Goal: Task Accomplishment & Management: Manage account settings

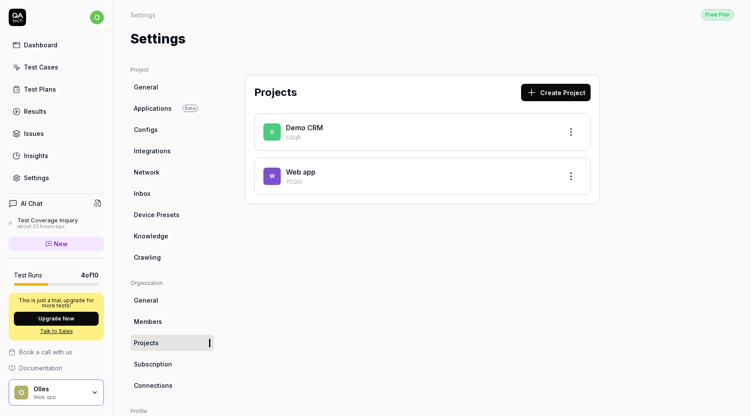
click at [158, 237] on span "Knowledge" at bounding box center [151, 236] width 34 height 9
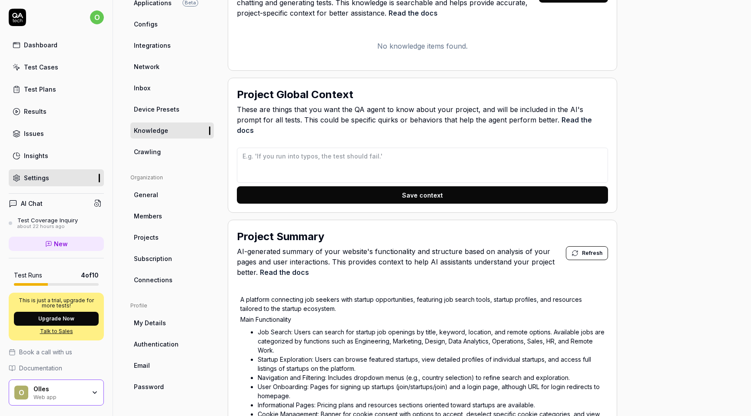
scroll to position [105, 0]
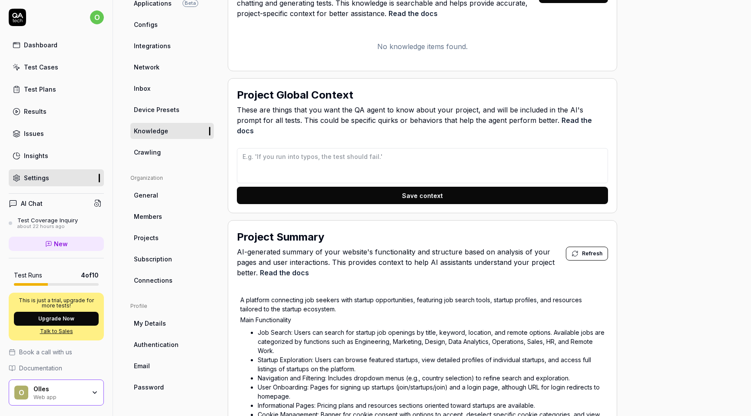
click at [176, 145] on link "Crawling" at bounding box center [171, 152] width 83 height 16
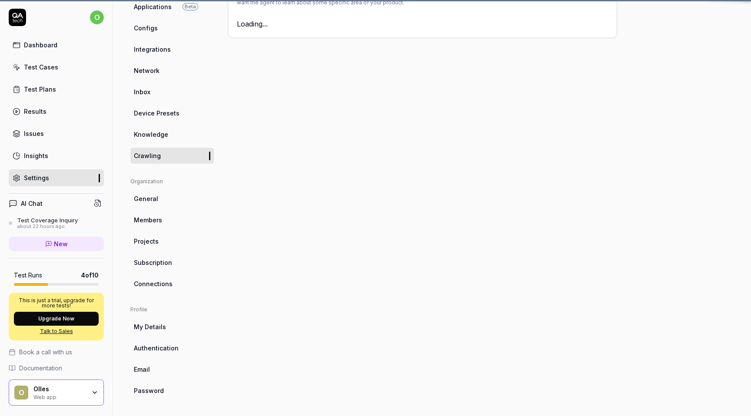
scroll to position [66, 0]
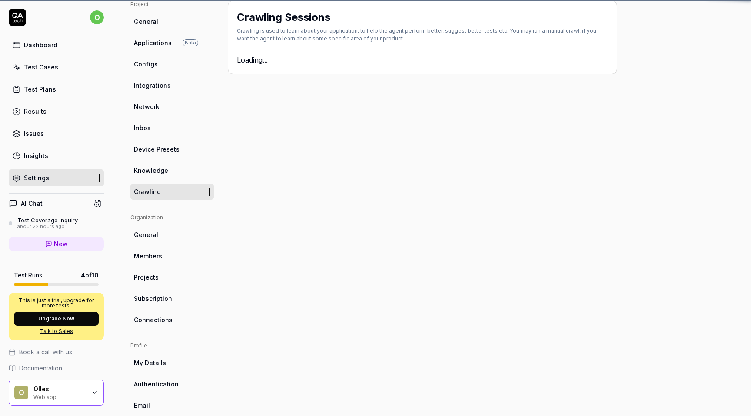
type textarea "*"
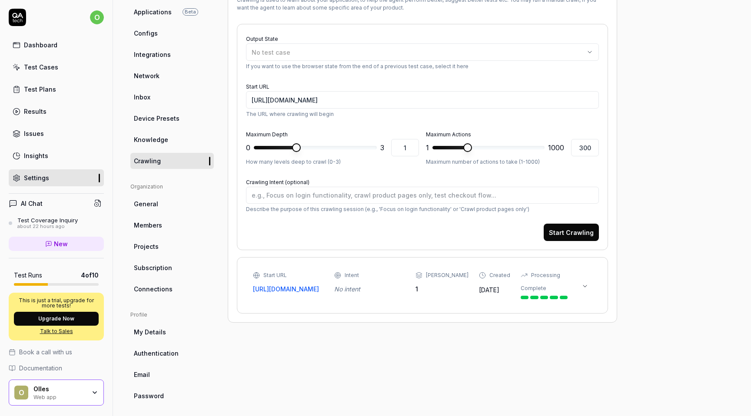
scroll to position [101, 0]
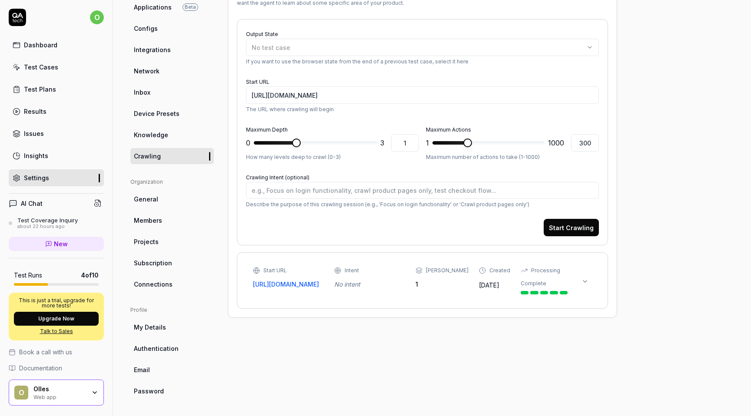
click at [171, 261] on link "Subscription" at bounding box center [171, 263] width 83 height 16
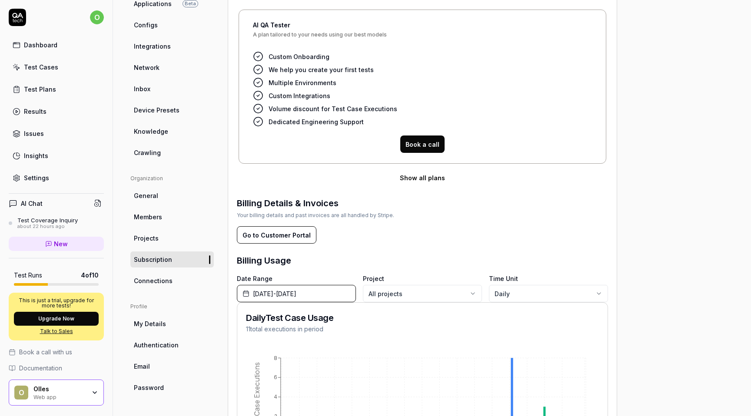
scroll to position [52, 0]
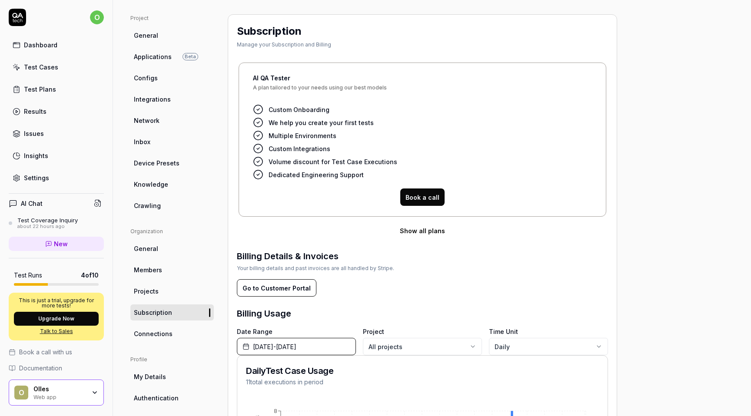
click at [73, 319] on button "Upgrade Now" at bounding box center [56, 319] width 85 height 14
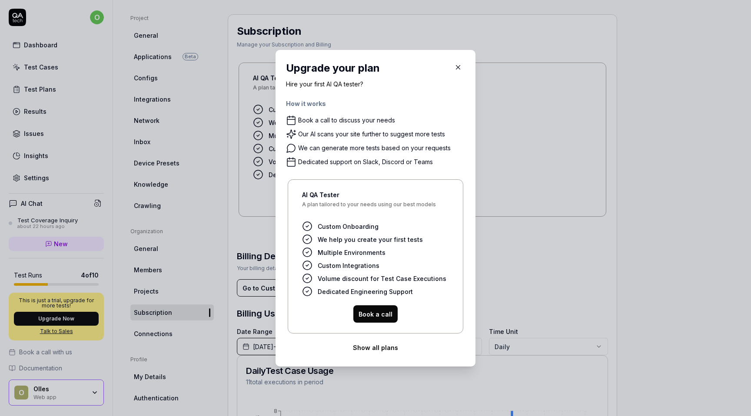
click at [455, 66] on icon "button" at bounding box center [458, 67] width 8 height 8
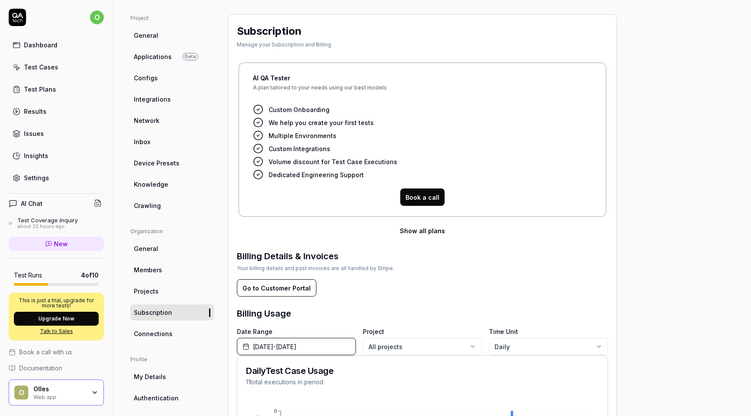
click at [170, 103] on link "Integrations" at bounding box center [171, 99] width 83 height 16
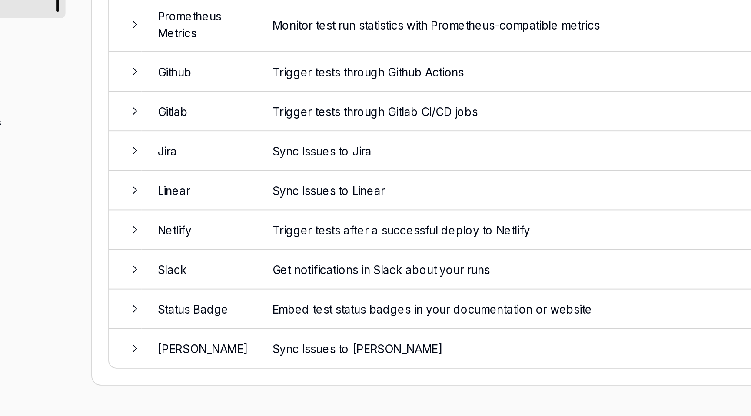
scroll to position [66, 0]
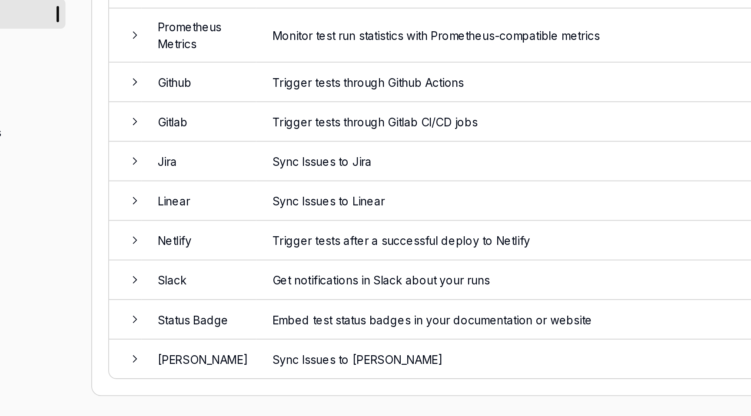
click at [305, 164] on td "Jira" at bounding box center [286, 164] width 62 height 21
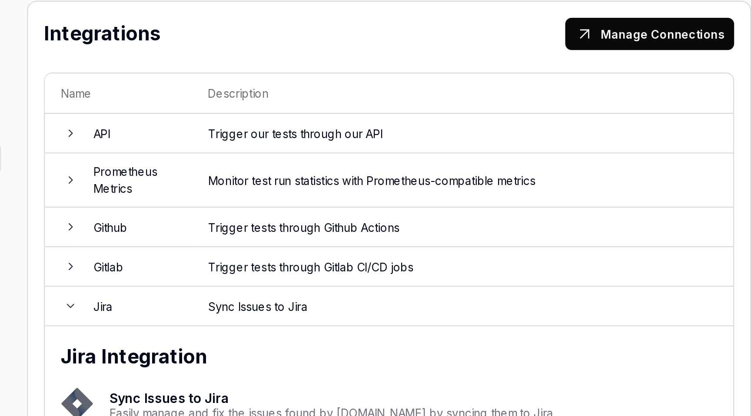
scroll to position [101, 0]
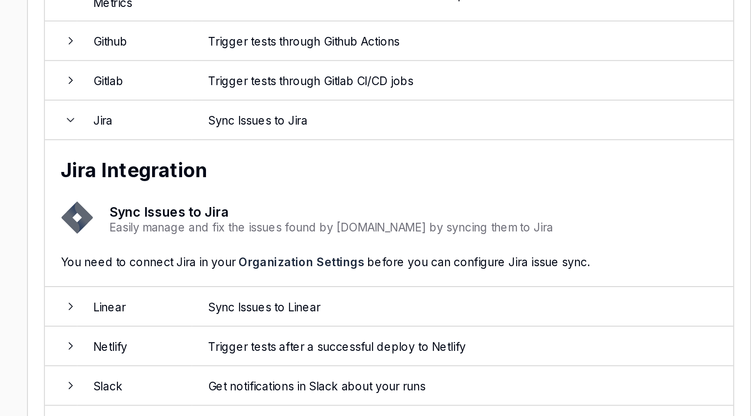
click at [357, 204] on link "Organization Settings" at bounding box center [375, 205] width 67 height 7
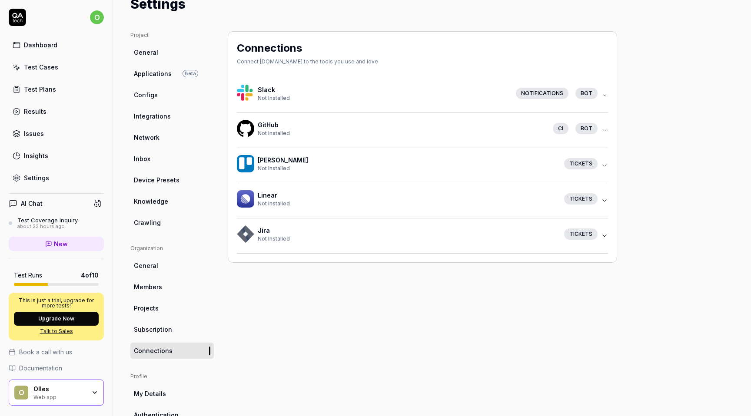
scroll to position [34, 0]
click at [587, 197] on div "Tickets" at bounding box center [580, 199] width 33 height 11
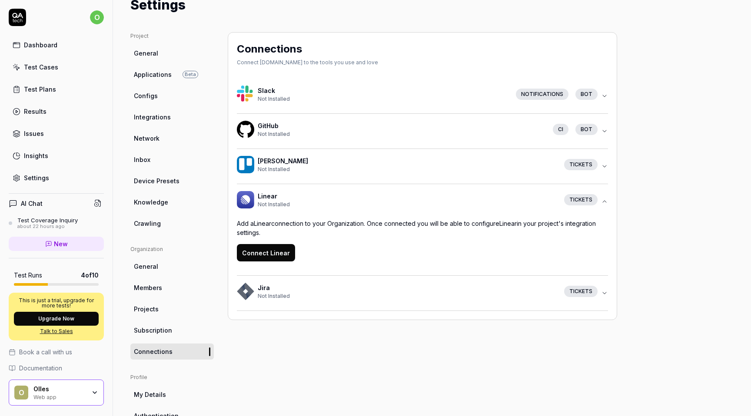
click at [587, 197] on div "Tickets" at bounding box center [580, 199] width 33 height 11
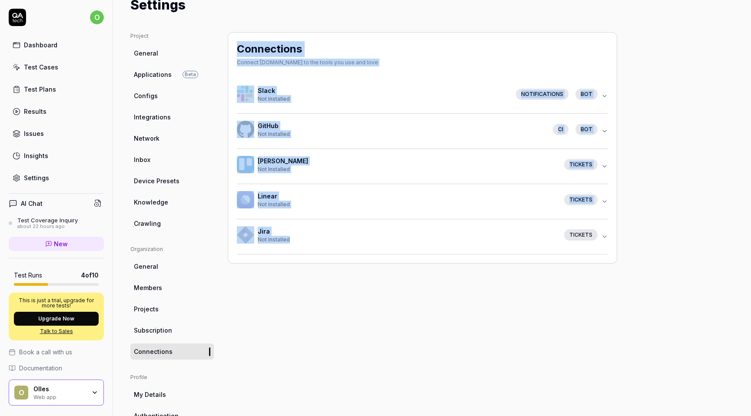
drag, startPoint x: 230, startPoint y: 33, endPoint x: 499, endPoint y: 329, distance: 399.4
click at [499, 329] on div "Connections Connect [DOMAIN_NAME] to the tools you use and love Slack Not Insta…" at bounding box center [422, 249] width 389 height 435
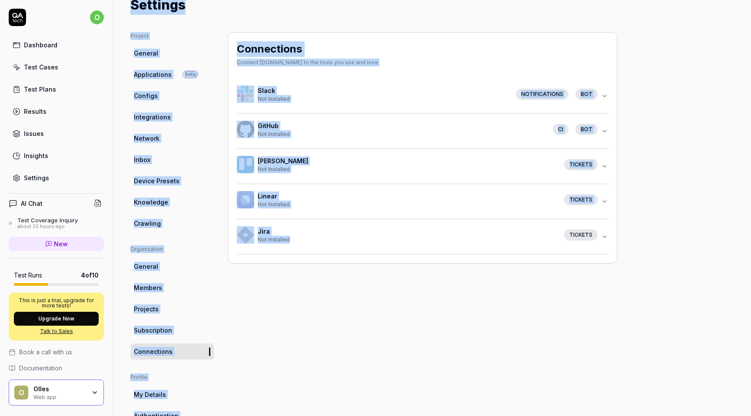
scroll to position [0, 0]
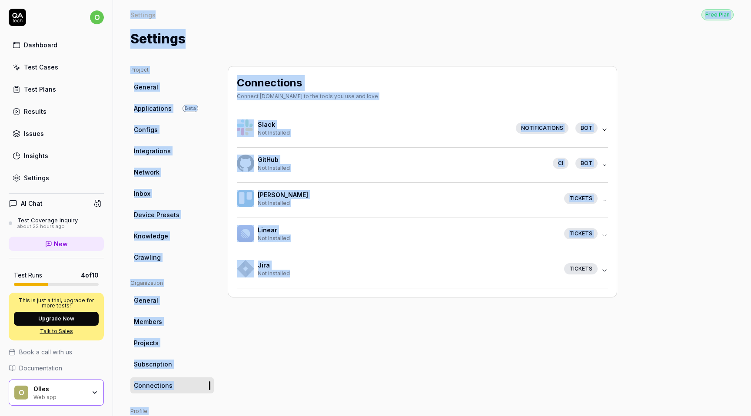
drag, startPoint x: 506, startPoint y: 329, endPoint x: 230, endPoint y: -9, distance: 436.0
click at [230, 0] on html "o Dashboard Test Cases Test Plans Results Issues Insights Settings AI Chat Test…" at bounding box center [375, 208] width 751 height 416
